Goal: Register for event/course

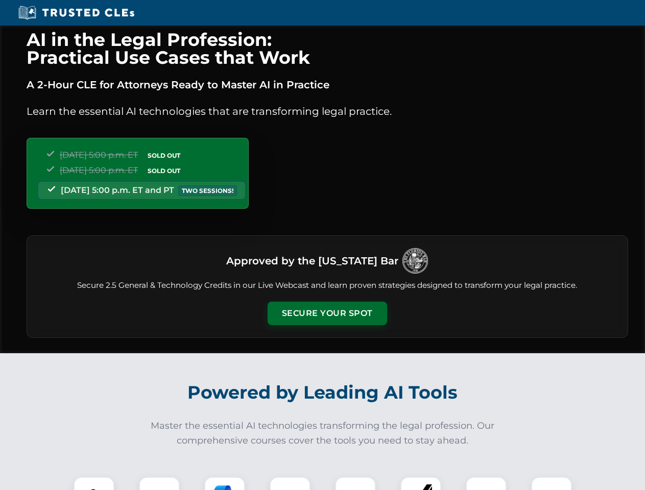
click at [327, 314] on button "Secure Your Spot" at bounding box center [328, 314] width 120 height 24
click at [94, 484] on img at bounding box center [94, 498] width 30 height 30
click at [159, 484] on div at bounding box center [159, 497] width 41 height 41
click at [225, 484] on div at bounding box center [224, 497] width 41 height 41
